Goal: Check status: Check status

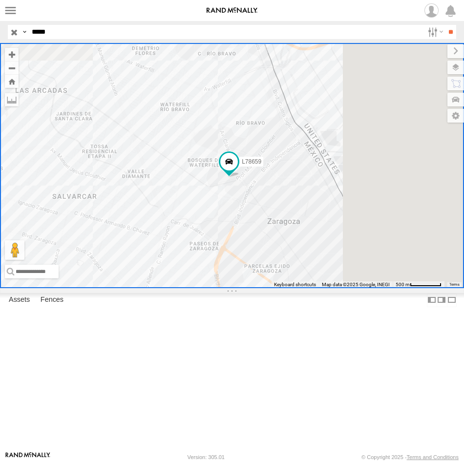
select select "**********"
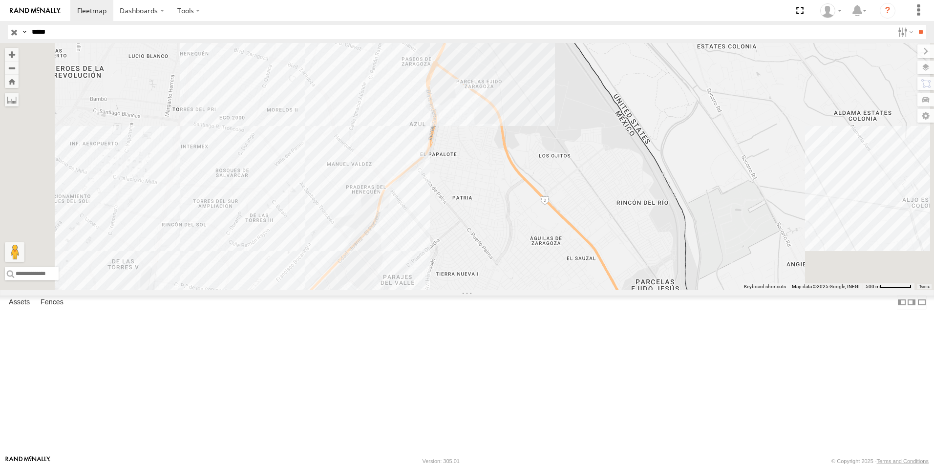
drag, startPoint x: 459, startPoint y: 250, endPoint x: 452, endPoint y: 139, distance: 112.1
click at [456, 142] on div "L78659" at bounding box center [467, 166] width 934 height 247
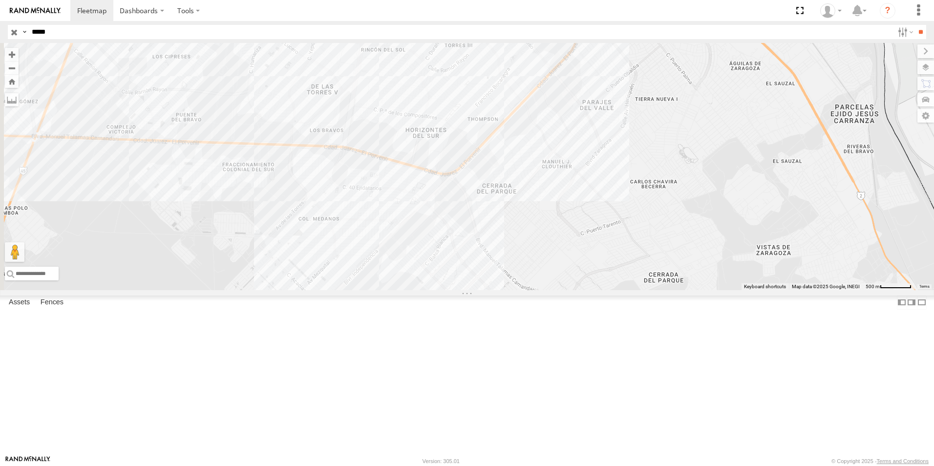
drag, startPoint x: 375, startPoint y: 420, endPoint x: 573, endPoint y: 278, distance: 243.1
click at [463, 276] on div "L78659" at bounding box center [467, 166] width 934 height 247
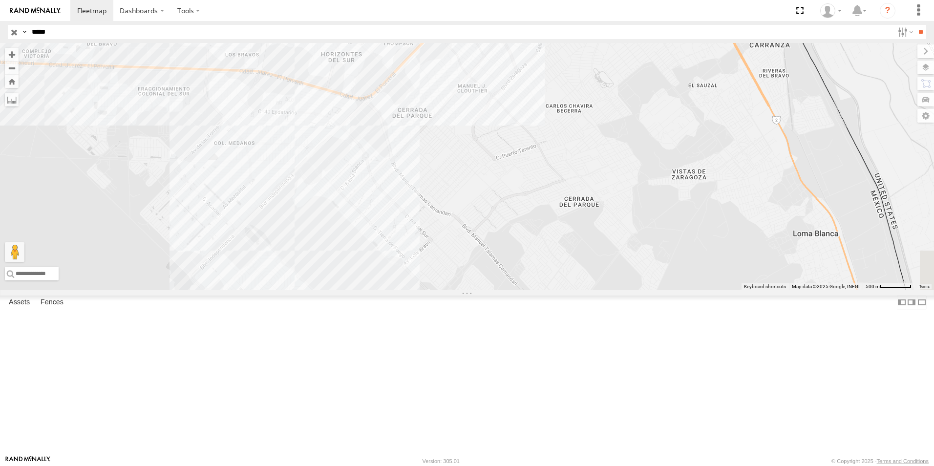
drag, startPoint x: 542, startPoint y: 343, endPoint x: 505, endPoint y: 296, distance: 59.1
click at [463, 290] on div "L78659" at bounding box center [467, 166] width 934 height 247
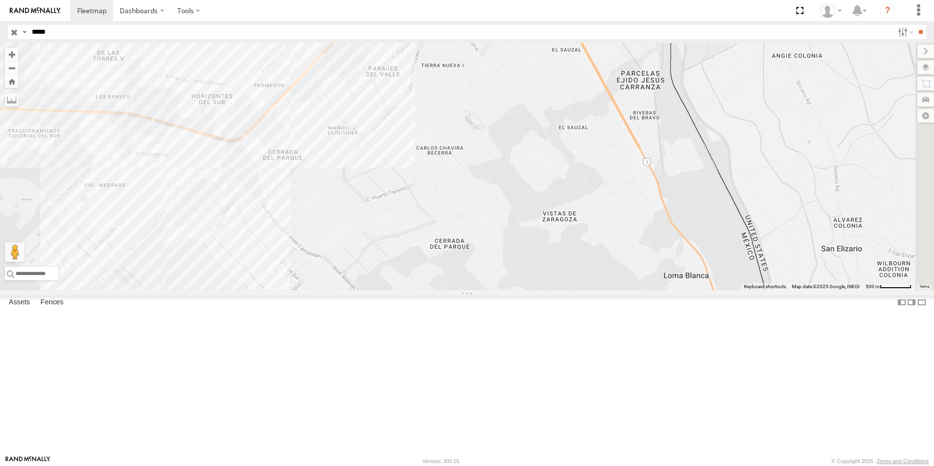
drag, startPoint x: 619, startPoint y: 281, endPoint x: 488, endPoint y: 323, distance: 137.0
click at [463, 290] on div "L78659" at bounding box center [467, 166] width 934 height 247
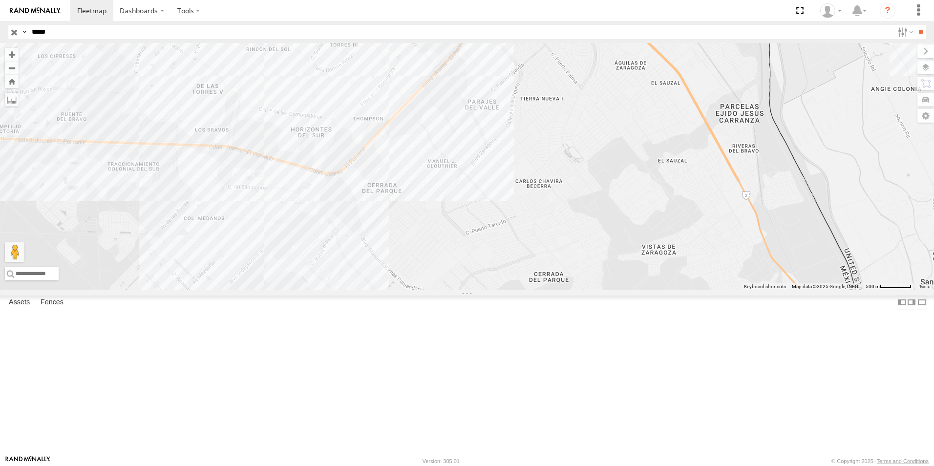
drag, startPoint x: 375, startPoint y: 322, endPoint x: 471, endPoint y: 356, distance: 101.6
click at [463, 290] on div "L78659" at bounding box center [467, 166] width 934 height 247
click at [19, 68] on button "Zoom out" at bounding box center [12, 68] width 14 height 14
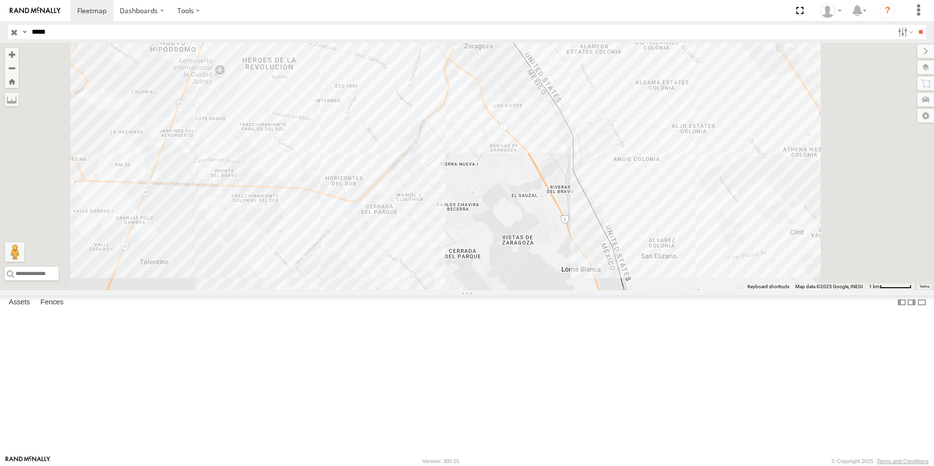
drag, startPoint x: 526, startPoint y: 153, endPoint x: 480, endPoint y: 186, distance: 56.5
click at [463, 186] on div "L78659" at bounding box center [467, 166] width 934 height 247
click at [460, 17] on span at bounding box center [451, 9] width 18 height 18
click at [463, 219] on div "L78659 L78659 FLEXTRANSFER [PERSON_NAME] 31.65459 , -106.34567 0 14:21:22 [DATE]" at bounding box center [467, 166] width 934 height 247
click at [19, 54] on button "Zoom in" at bounding box center [12, 54] width 14 height 13
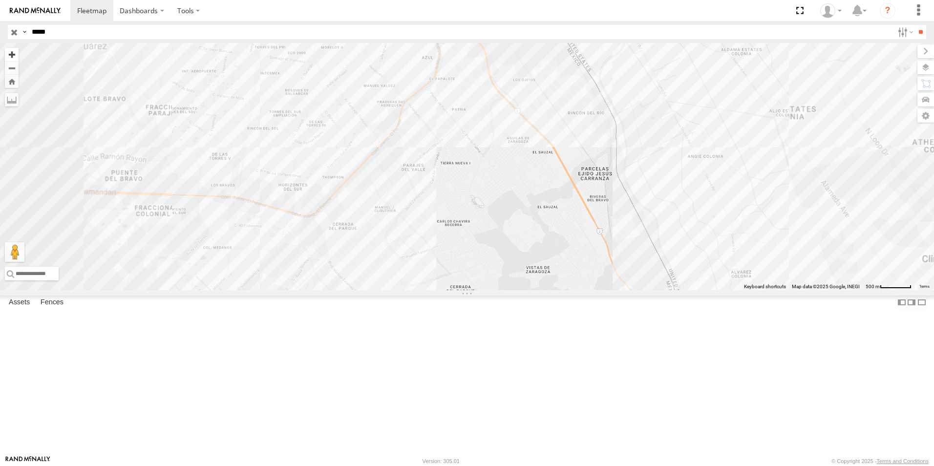
click at [19, 54] on button "Zoom in" at bounding box center [12, 54] width 14 height 13
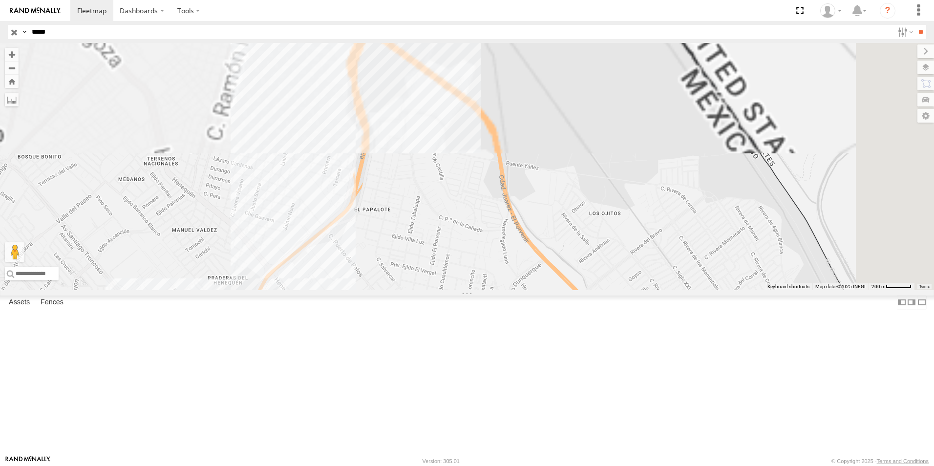
drag, startPoint x: 627, startPoint y: 155, endPoint x: 601, endPoint y: 459, distance: 304.4
click at [463, 459] on body "Dashboards ?" at bounding box center [467, 233] width 934 height 466
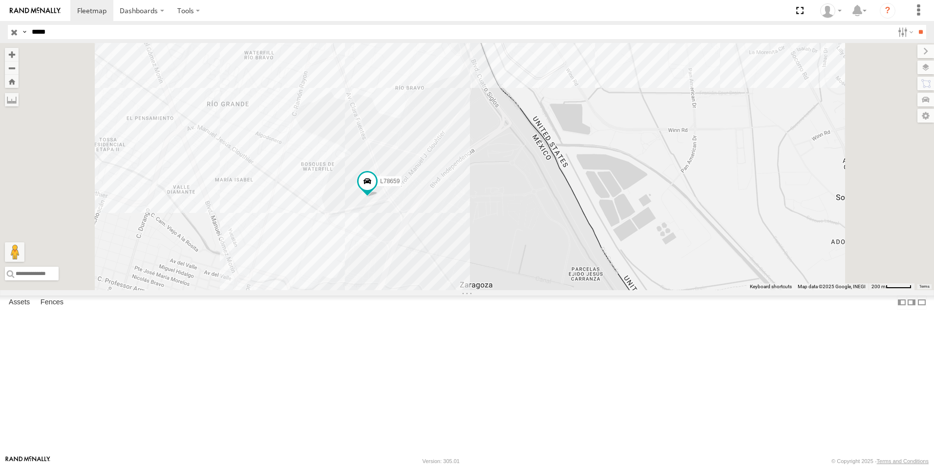
drag, startPoint x: 583, startPoint y: 188, endPoint x: 583, endPoint y: 424, distance: 236.8
click at [463, 290] on div "L78659" at bounding box center [467, 166] width 934 height 247
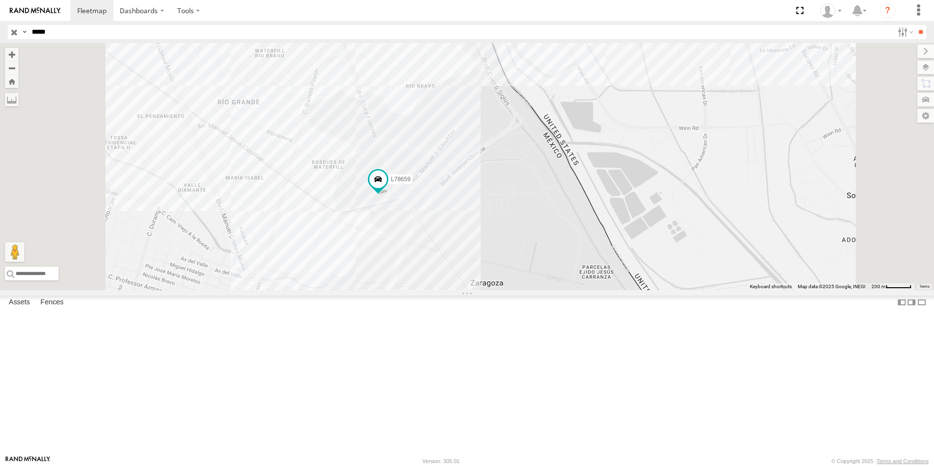
drag, startPoint x: 524, startPoint y: 343, endPoint x: 536, endPoint y: 340, distance: 12.0
click at [463, 290] on div "L78659" at bounding box center [467, 166] width 934 height 247
click at [19, 66] on button "Zoom out" at bounding box center [12, 68] width 14 height 14
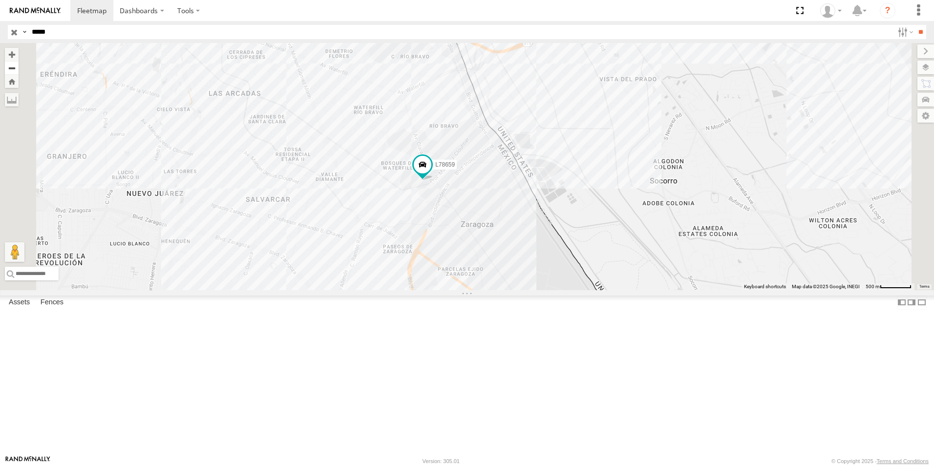
click at [19, 66] on button "Zoom out" at bounding box center [12, 68] width 14 height 14
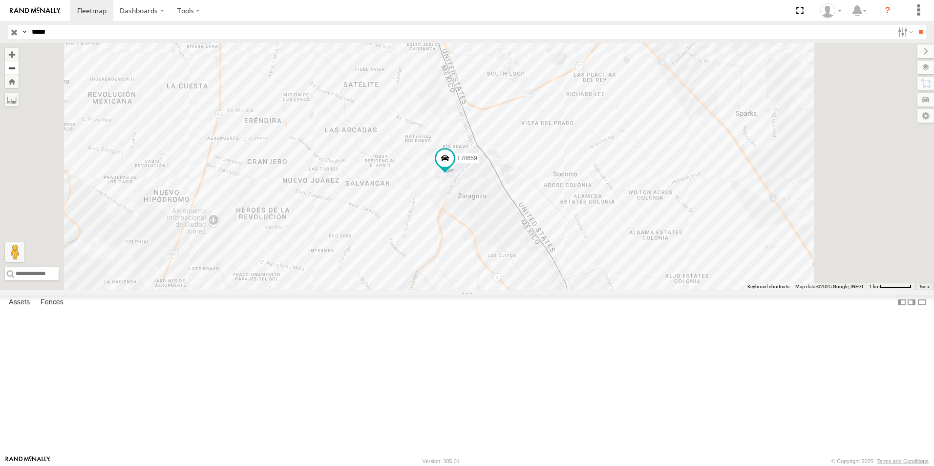
click at [19, 66] on button "Zoom out" at bounding box center [12, 68] width 14 height 14
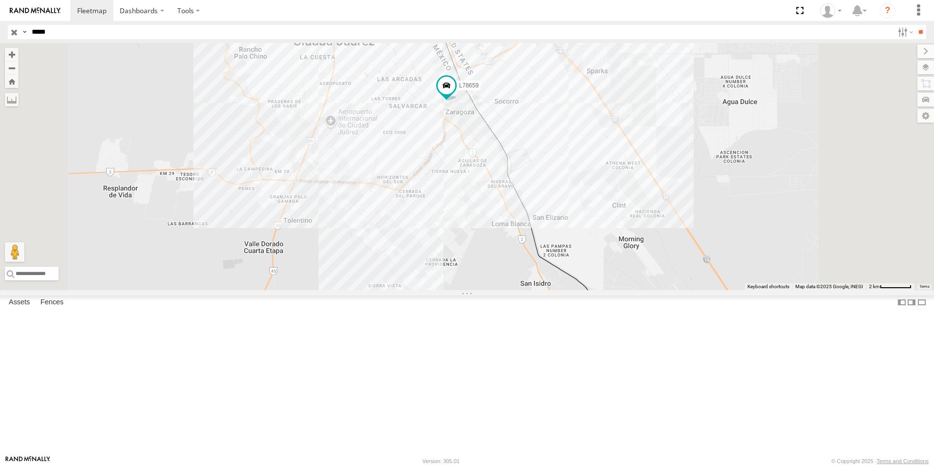
drag, startPoint x: 383, startPoint y: 255, endPoint x: 375, endPoint y: 184, distance: 72.3
click at [375, 184] on div "L78659" at bounding box center [467, 166] width 934 height 247
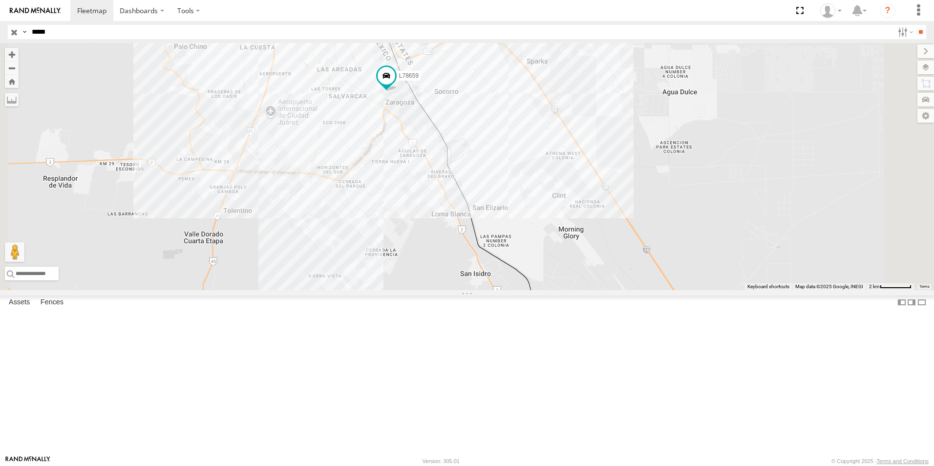
drag, startPoint x: 747, startPoint y: 323, endPoint x: 692, endPoint y: 316, distance: 55.1
click at [463, 290] on div "L78659" at bounding box center [467, 166] width 934 height 247
